Goal: Task Accomplishment & Management: Manage account settings

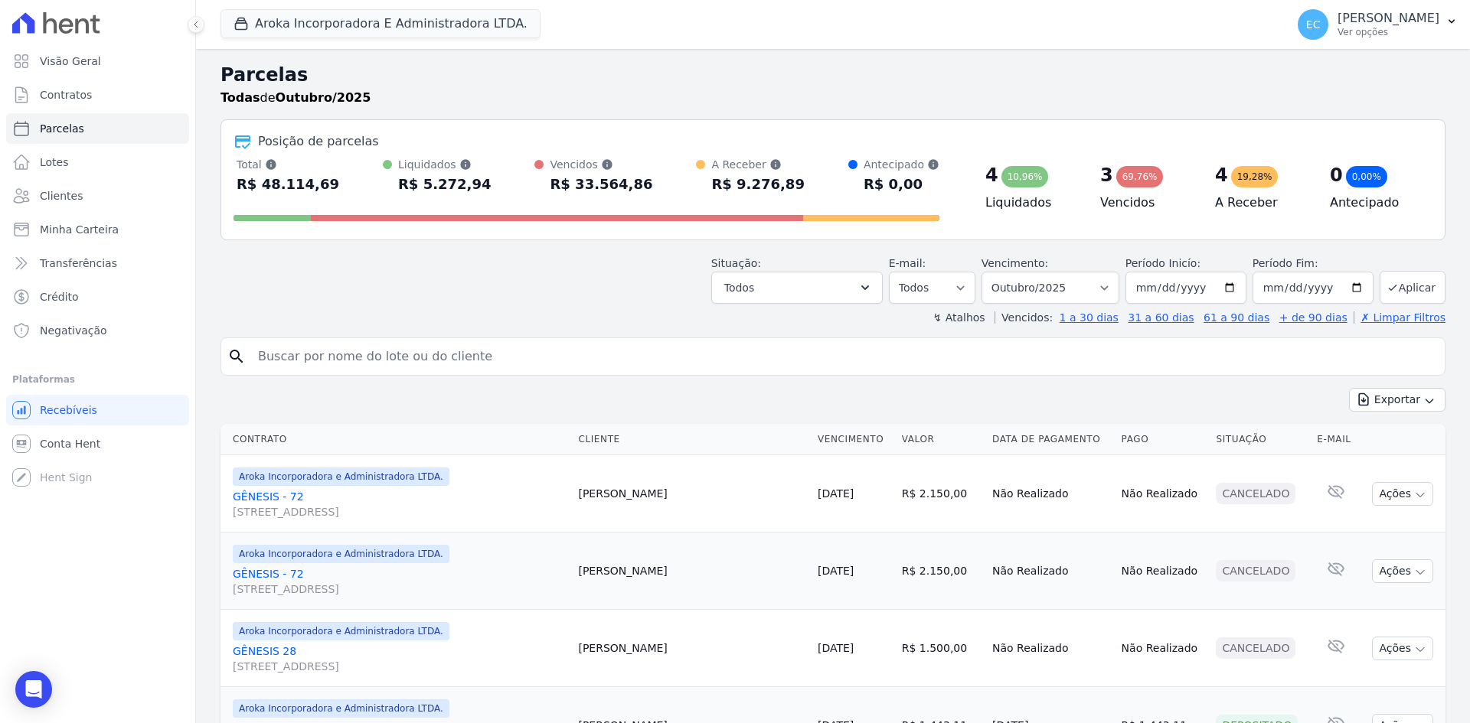
select select
click at [237, 16] on icon "button" at bounding box center [240, 23] width 15 height 15
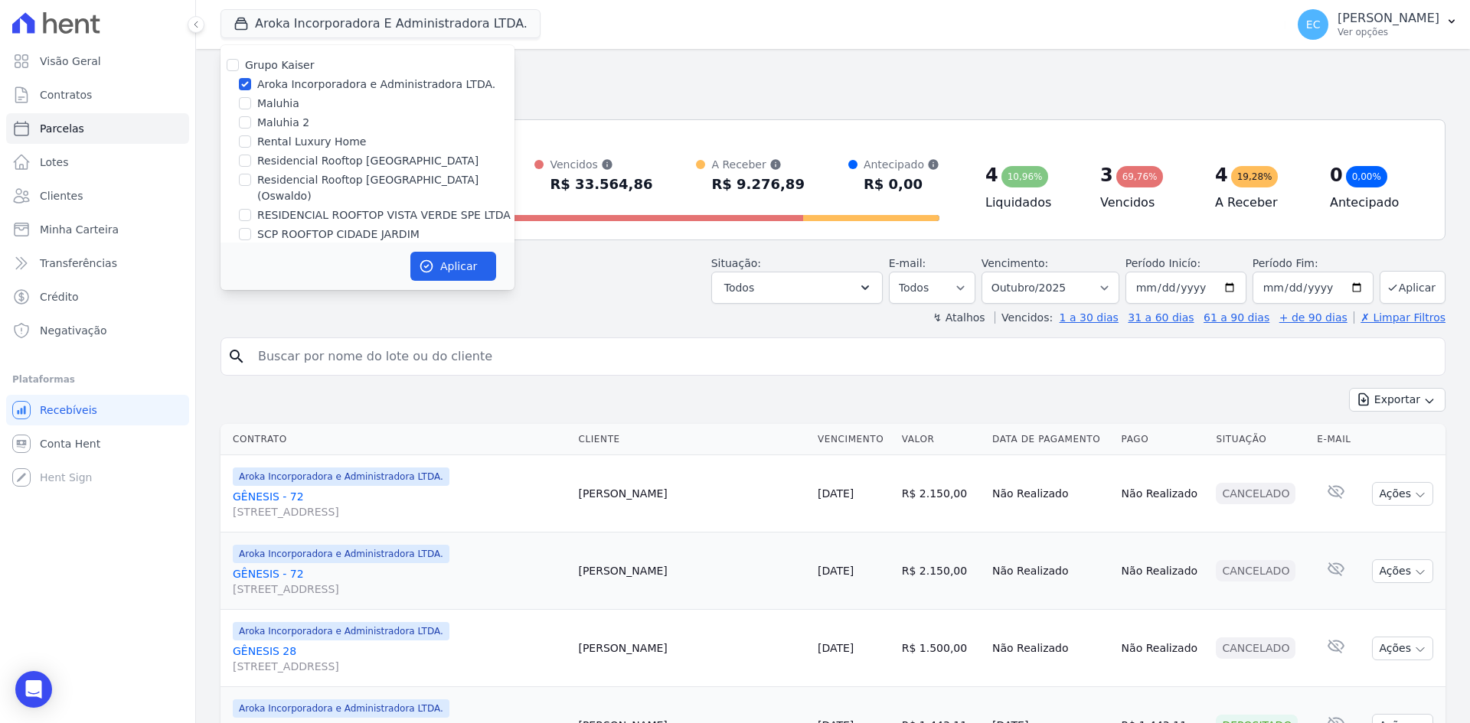
click at [670, 278] on div "Situação: Agendado Em Aberto Pago Processando Cancelado Vencido Transferindo De…" at bounding box center [832, 277] width 1225 height 54
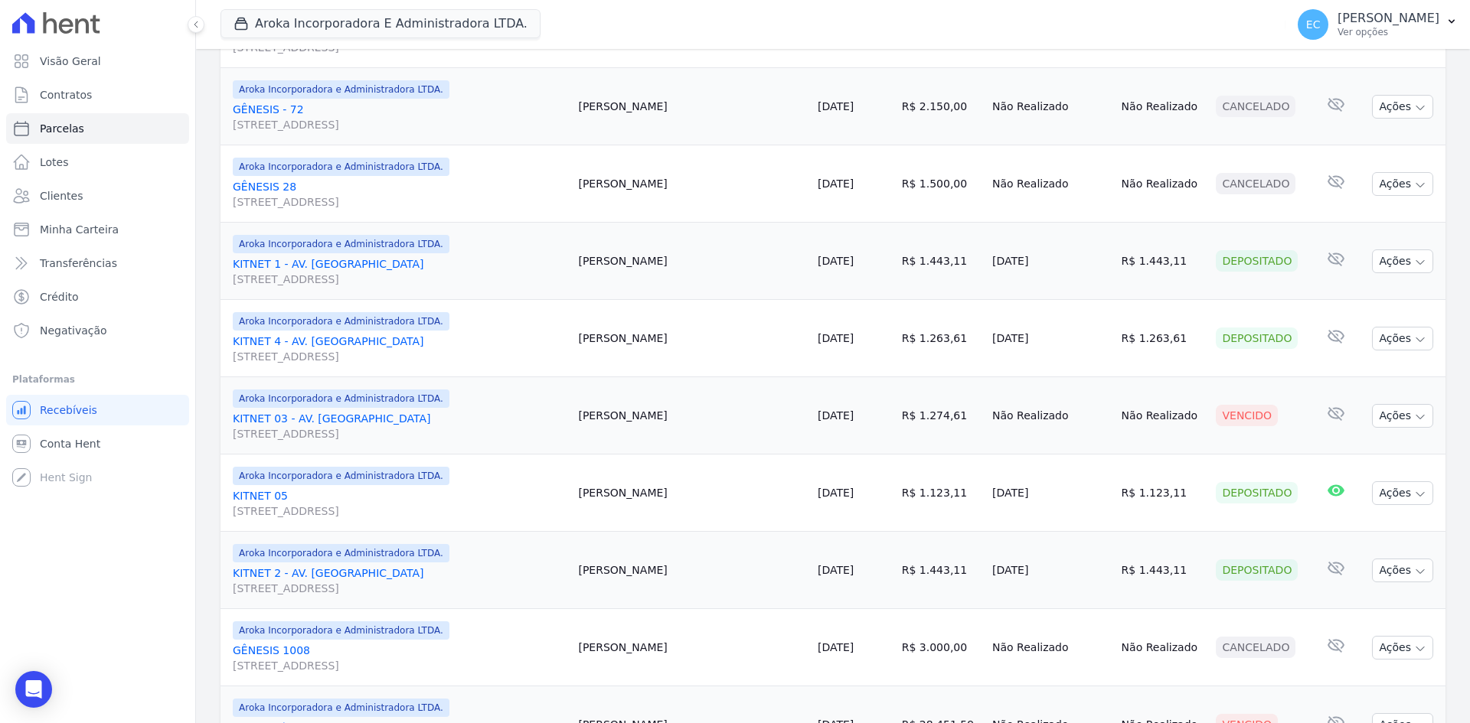
scroll to position [459, 0]
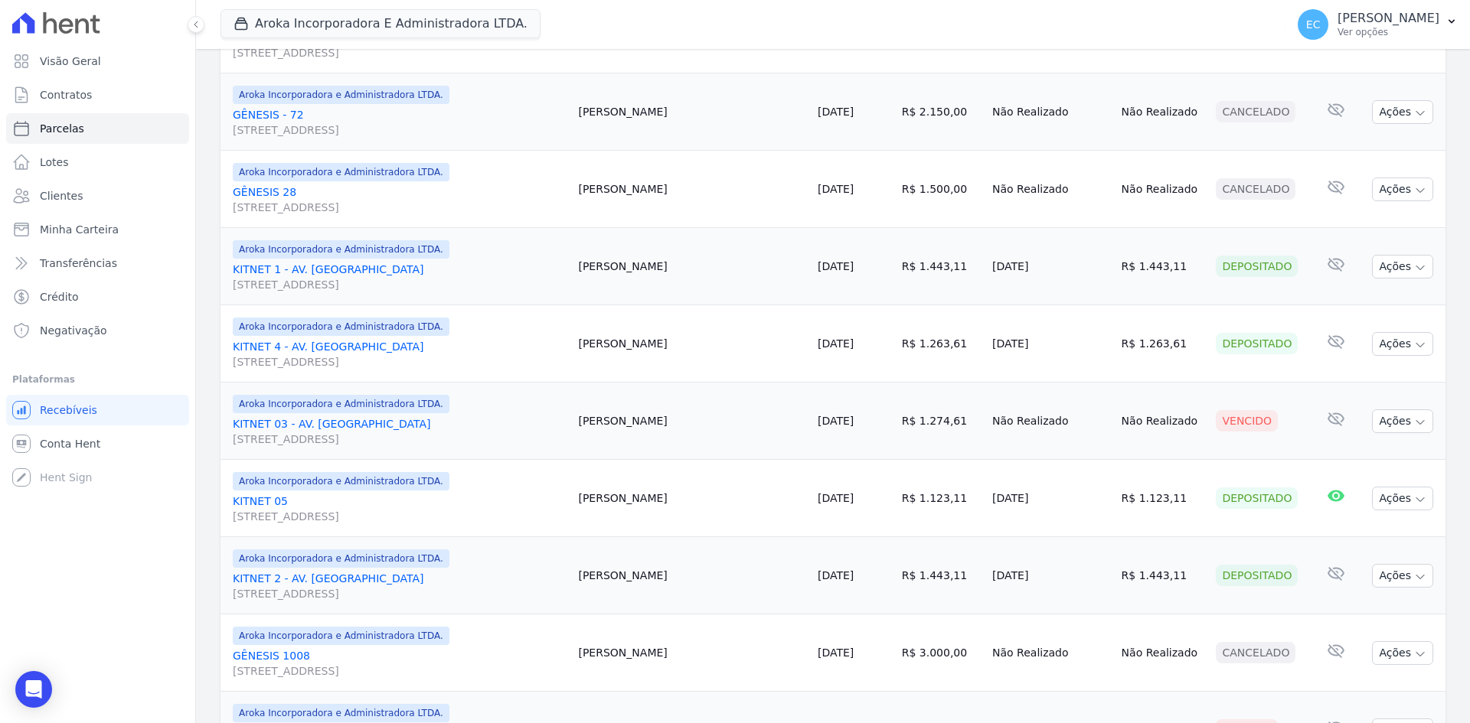
drag, startPoint x: 295, startPoint y: 420, endPoint x: 321, endPoint y: 405, distance: 29.5
click at [295, 420] on link "KITNET 03 - AV. [GEOGRAPHIC_DATA][STREET_ADDRESS][GEOGRAPHIC_DATA][GEOGRAPHIC_D…" at bounding box center [399, 431] width 333 height 31
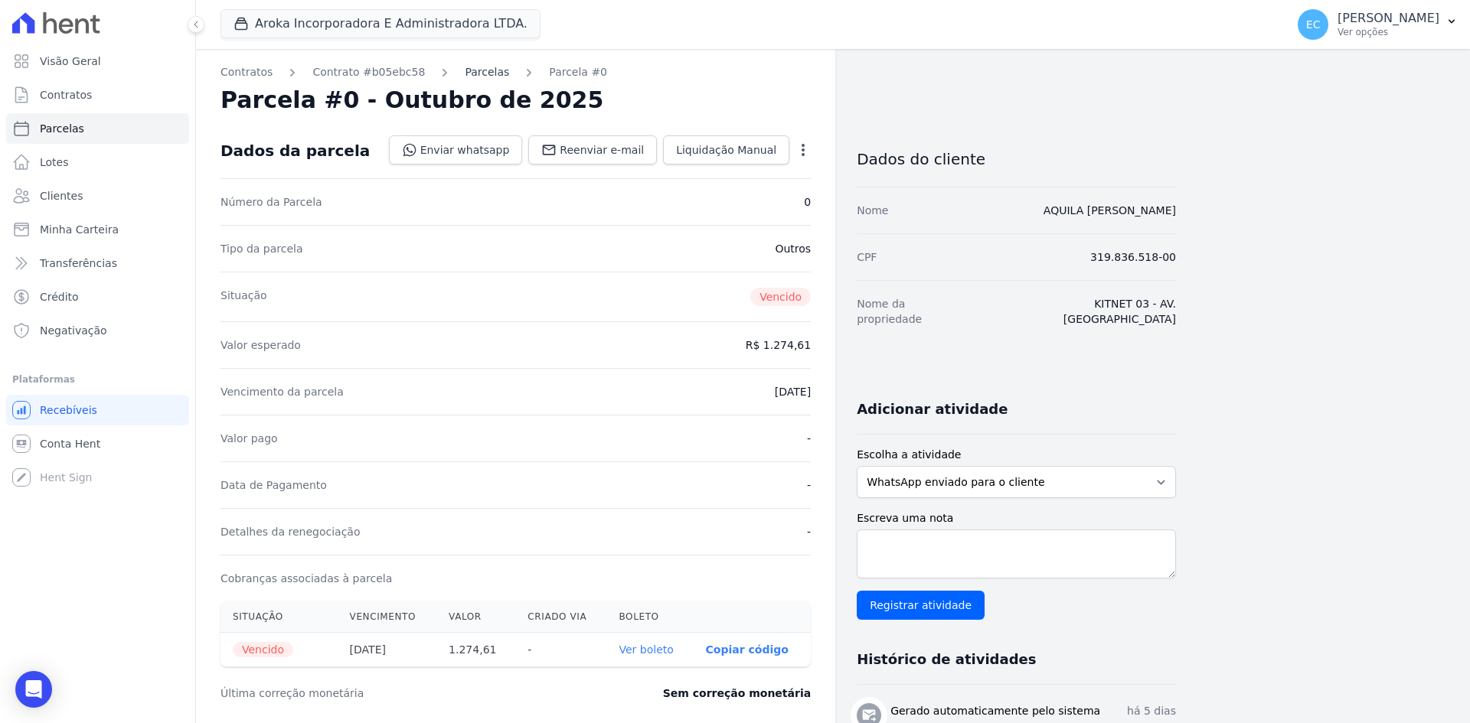
click at [478, 69] on link "Parcelas" at bounding box center [487, 72] width 44 height 16
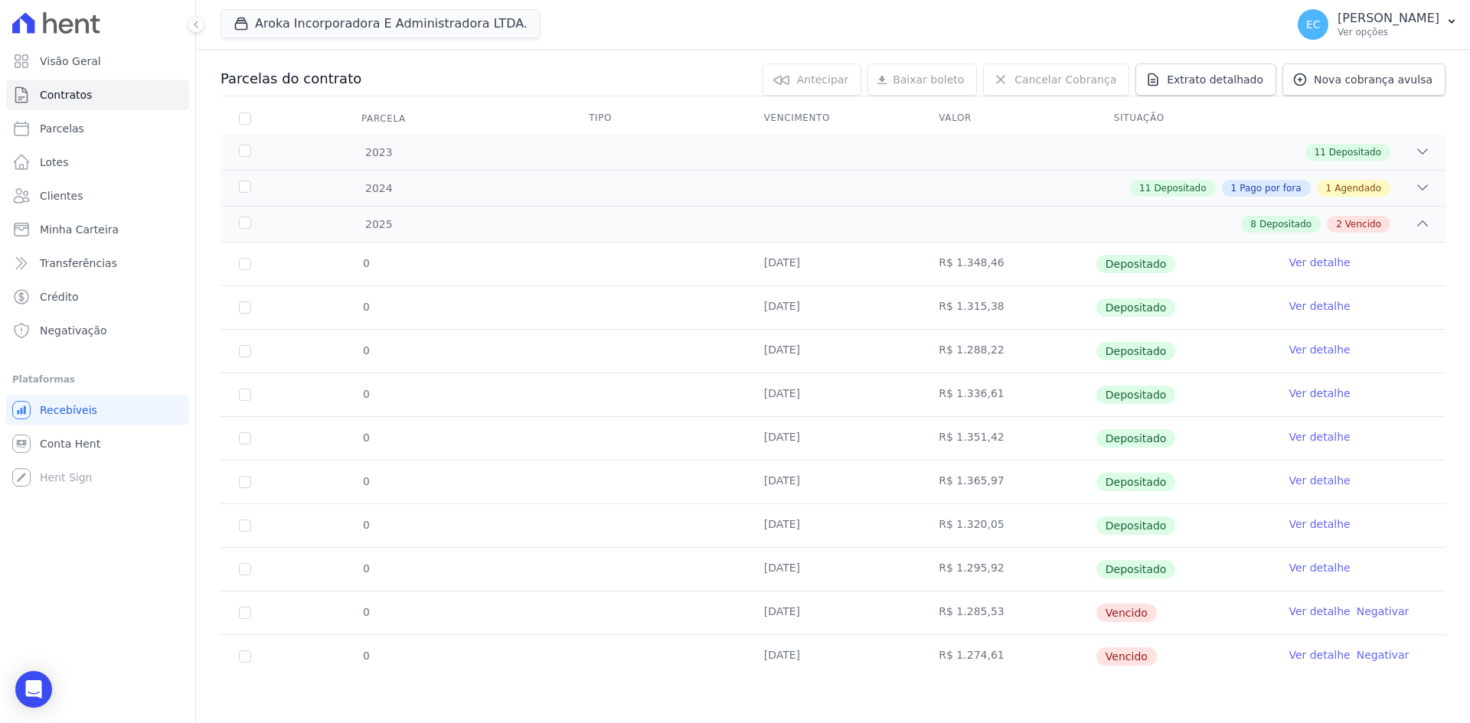
scroll to position [153, 0]
drag, startPoint x: 1106, startPoint y: 616, endPoint x: 1167, endPoint y: 615, distance: 61.2
click at [1167, 615] on tr "0 [DATE] R$ 1.285,53 [GEOGRAPHIC_DATA] Ver detalhe Negativar" at bounding box center [832, 612] width 1225 height 44
click at [1185, 614] on td "Vencido" at bounding box center [1182, 612] width 175 height 43
click at [1307, 614] on link "Ver detalhe" at bounding box center [1318, 610] width 61 height 15
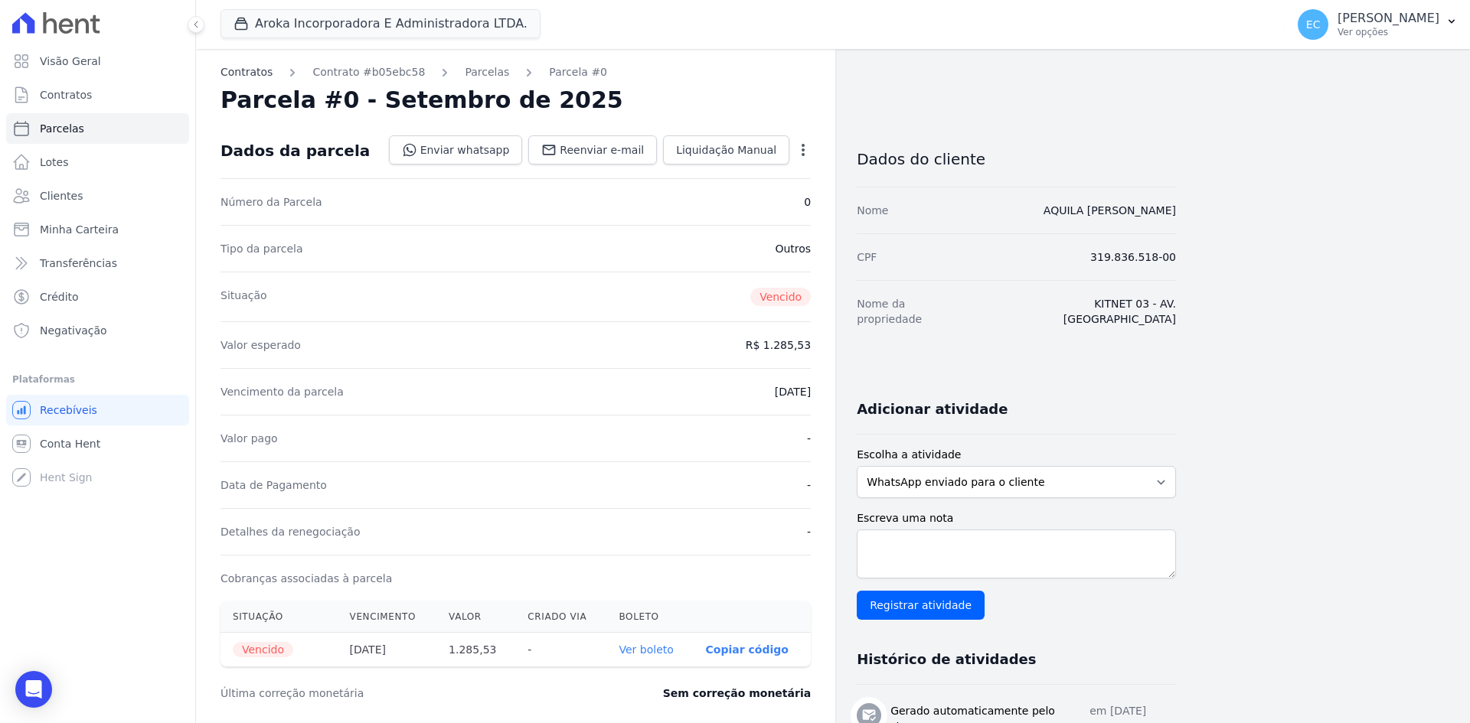
click at [260, 72] on link "Contratos" at bounding box center [246, 72] width 52 height 16
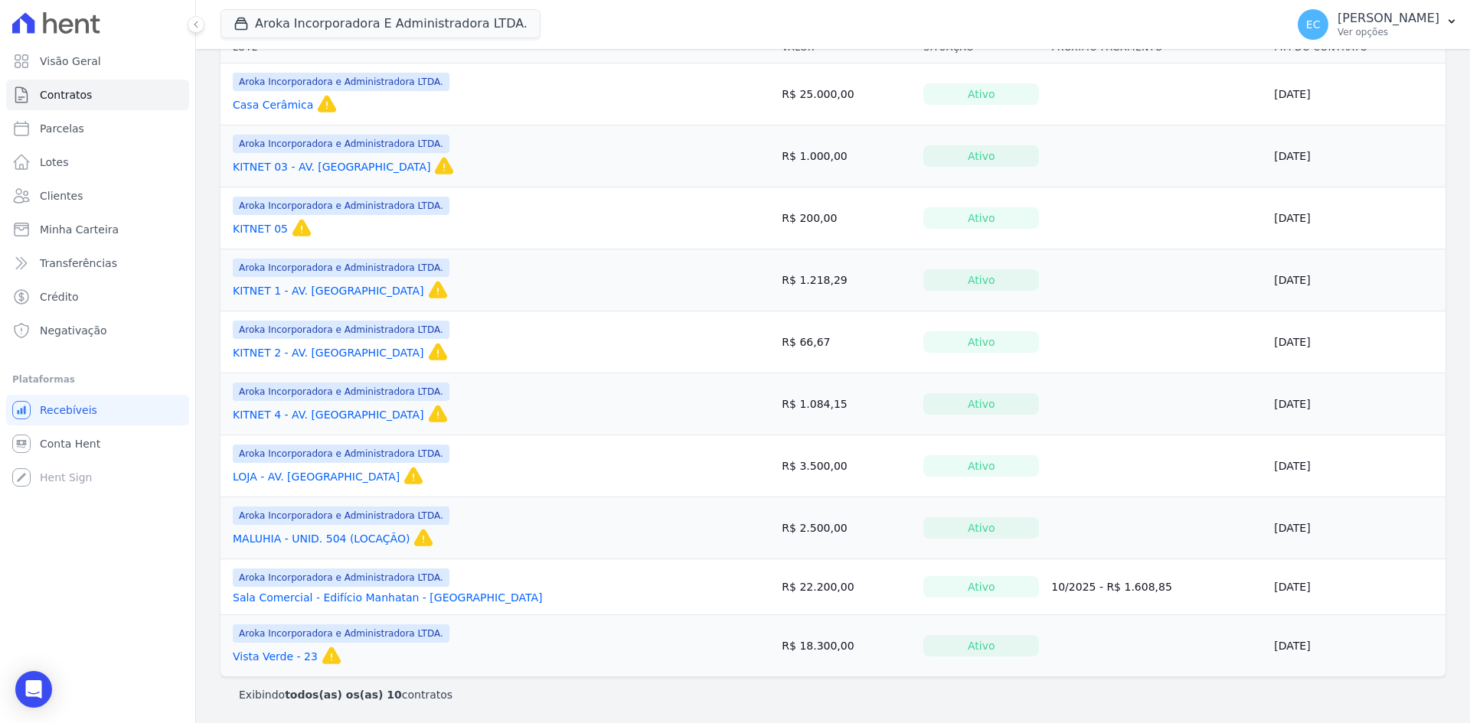
scroll to position [214, 0]
drag, startPoint x: 249, startPoint y: 165, endPoint x: 263, endPoint y: 165, distance: 14.6
click at [247, 165] on link "KITNET 03 - AV. [GEOGRAPHIC_DATA]" at bounding box center [332, 165] width 198 height 15
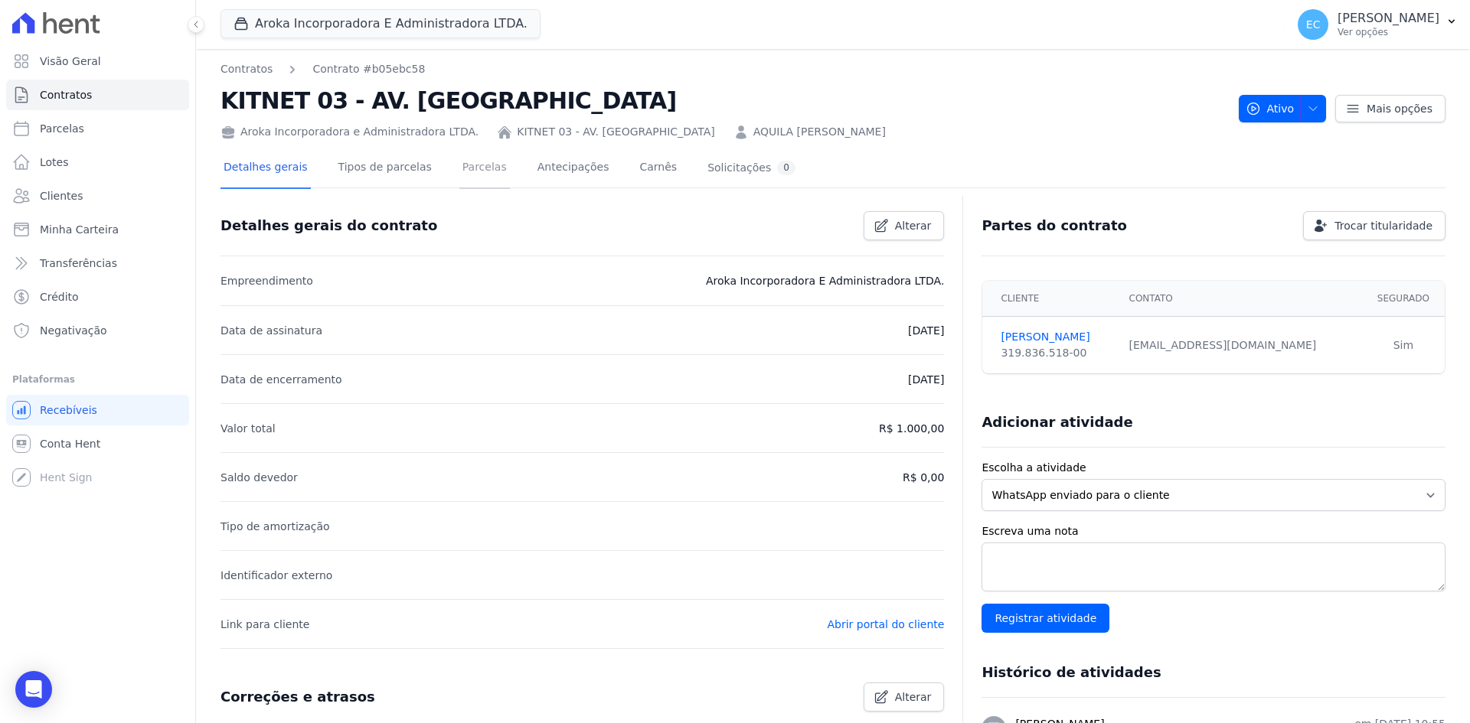
click at [459, 170] on link "Parcelas" at bounding box center [484, 169] width 51 height 41
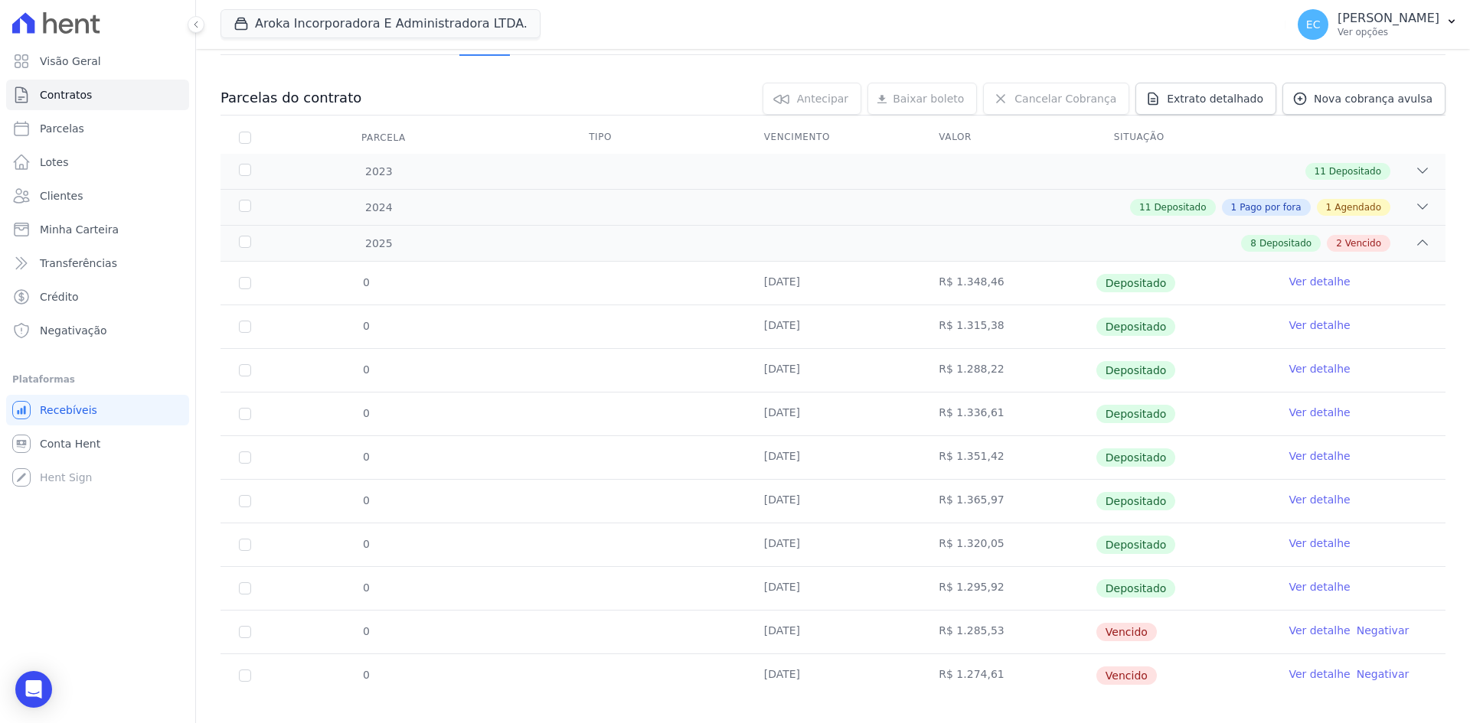
scroll to position [153, 0]
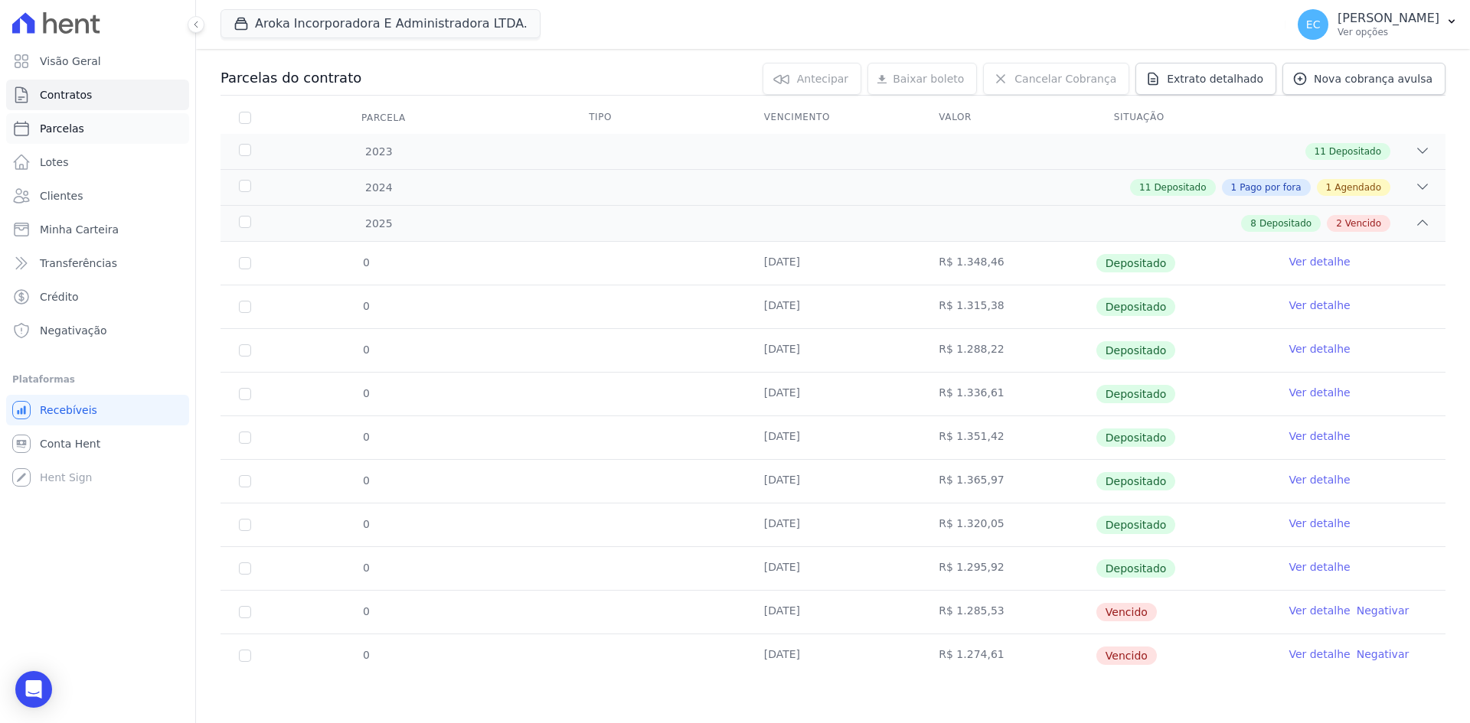
click at [164, 125] on link "Parcelas" at bounding box center [97, 128] width 183 height 31
select select
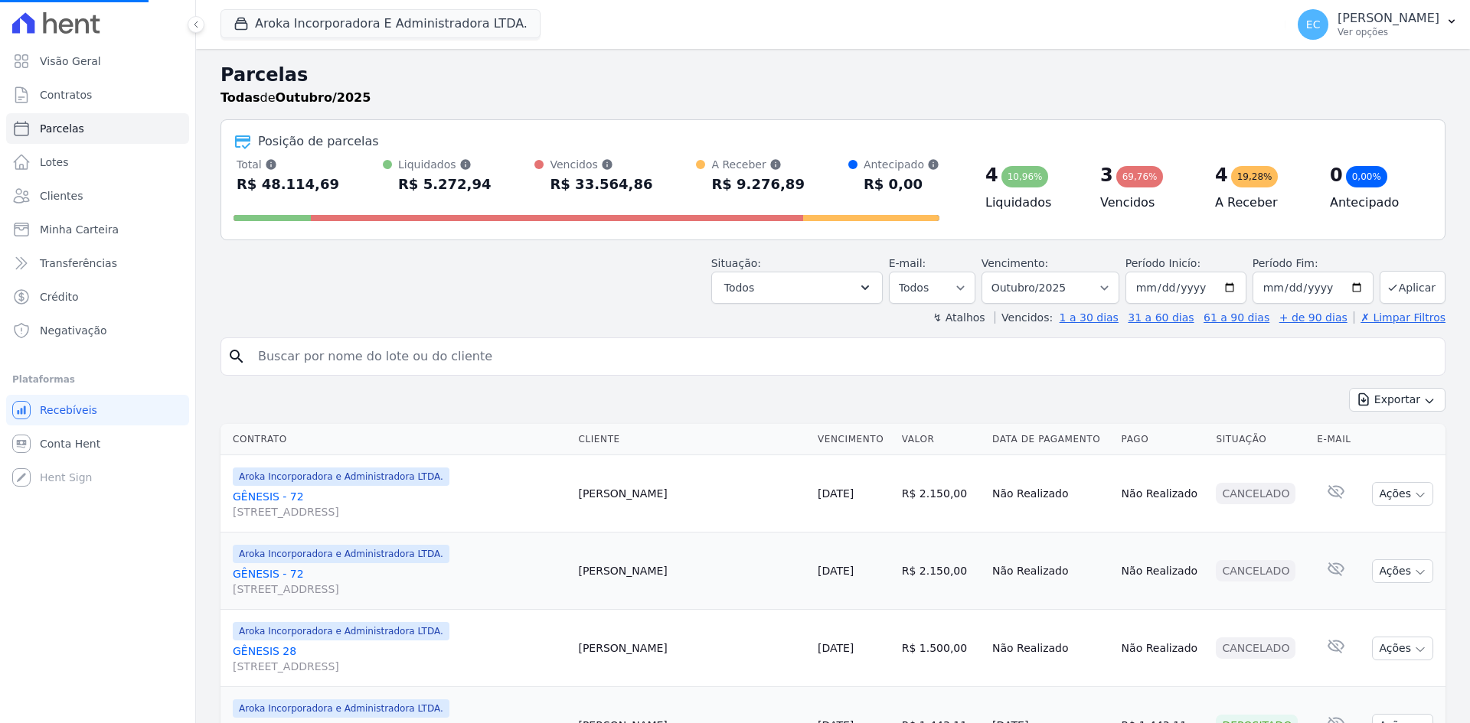
select select
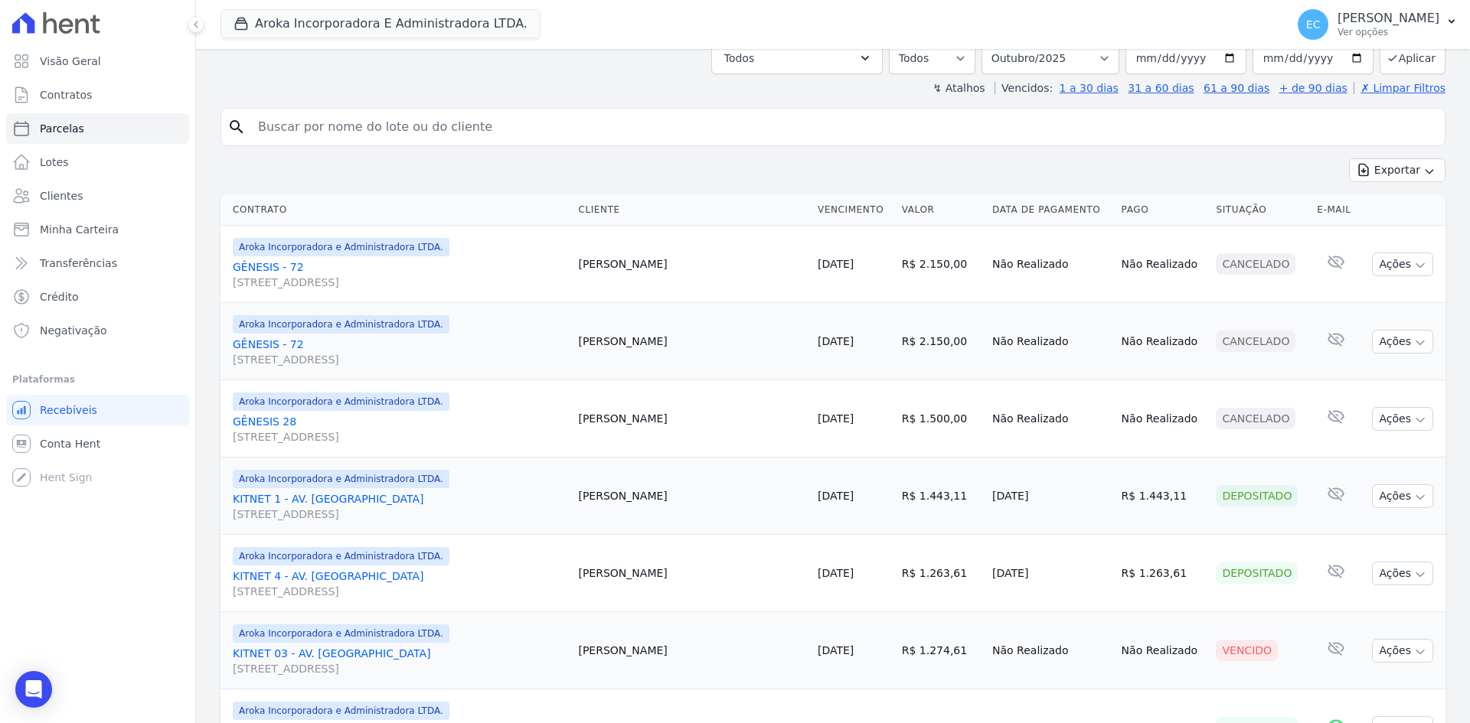
scroll to position [153, 0]
